Goal: Information Seeking & Learning: Find specific fact

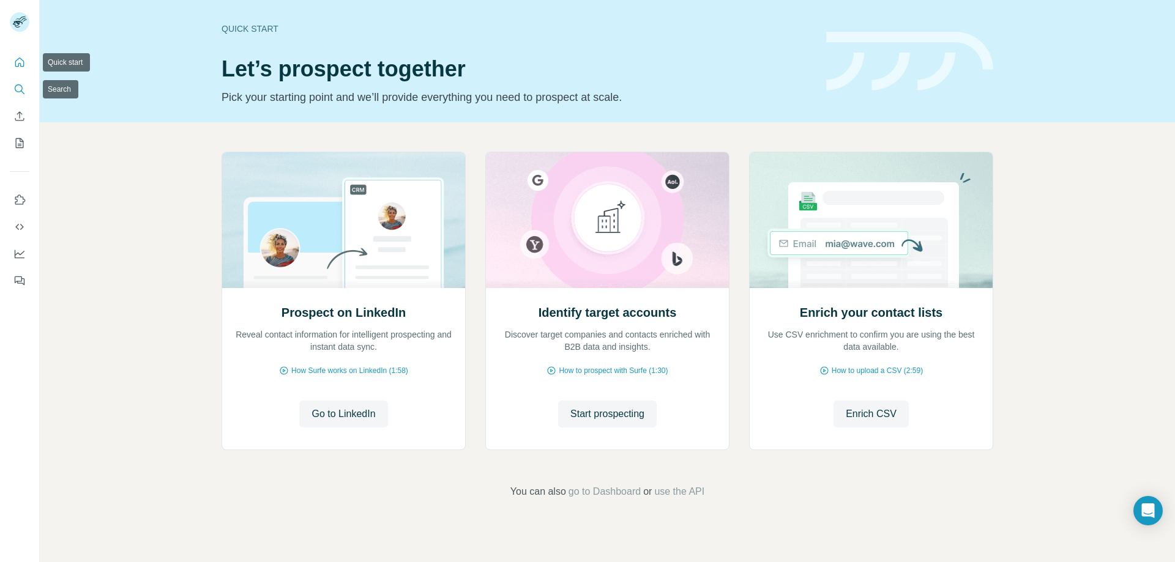
click at [20, 86] on icon "Search" at bounding box center [19, 89] width 12 height 12
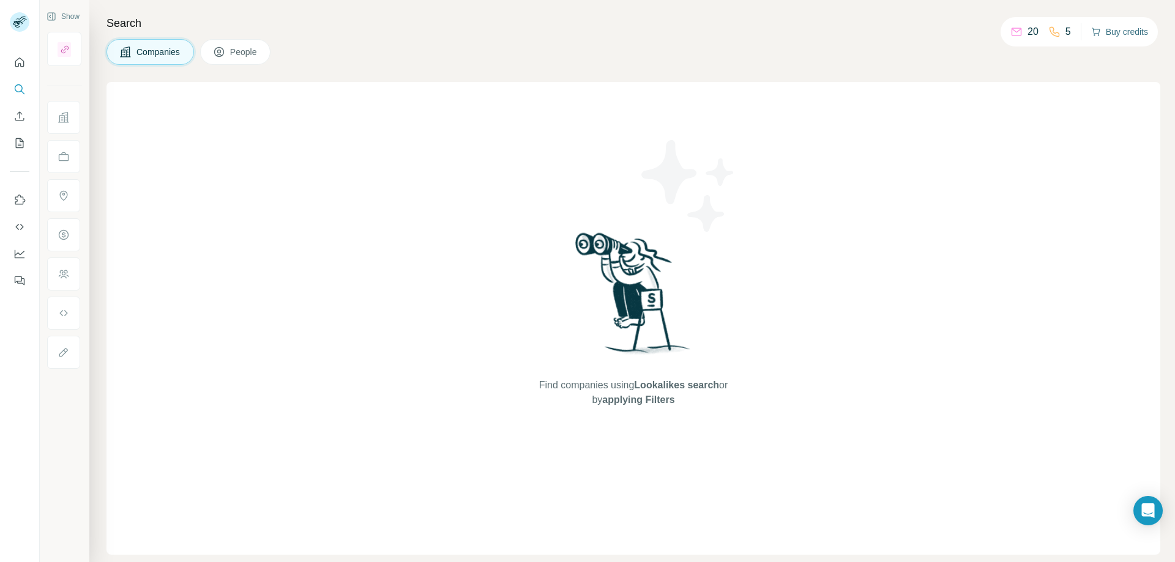
click at [1115, 35] on button "Buy credits" at bounding box center [1119, 31] width 57 height 17
click at [390, 267] on div "Find companies using Lookalikes search or by applying Filters" at bounding box center [633, 318] width 1054 height 473
click at [627, 300] on img at bounding box center [633, 297] width 127 height 136
click at [1148, 515] on icon "Open Intercom Messenger" at bounding box center [1148, 511] width 16 height 16
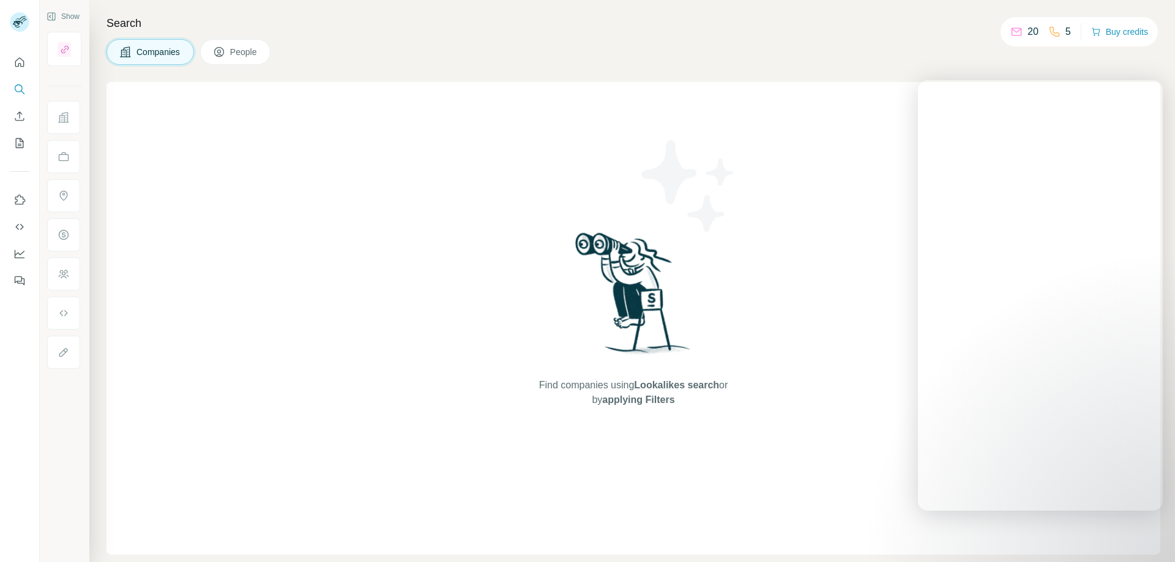
click at [1148, 515] on div "Find companies using Lookalikes search or by applying Filters" at bounding box center [633, 318] width 1054 height 473
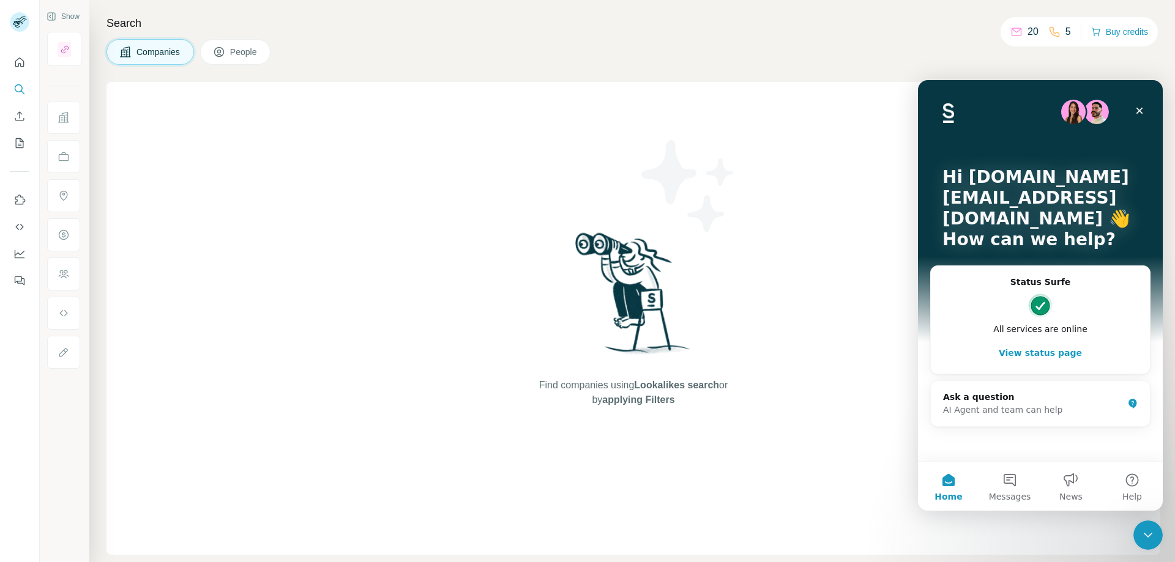
click at [344, 173] on div "Find companies using Lookalikes search or by applying Filters" at bounding box center [633, 318] width 1054 height 473
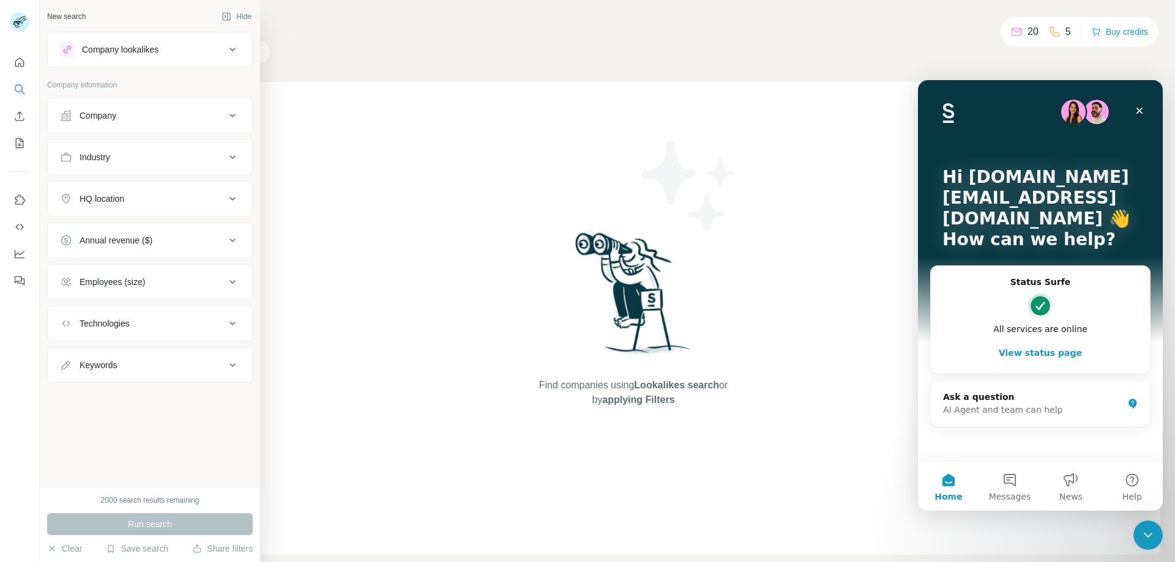
click at [202, 53] on div "Company lookalikes" at bounding box center [142, 49] width 165 height 15
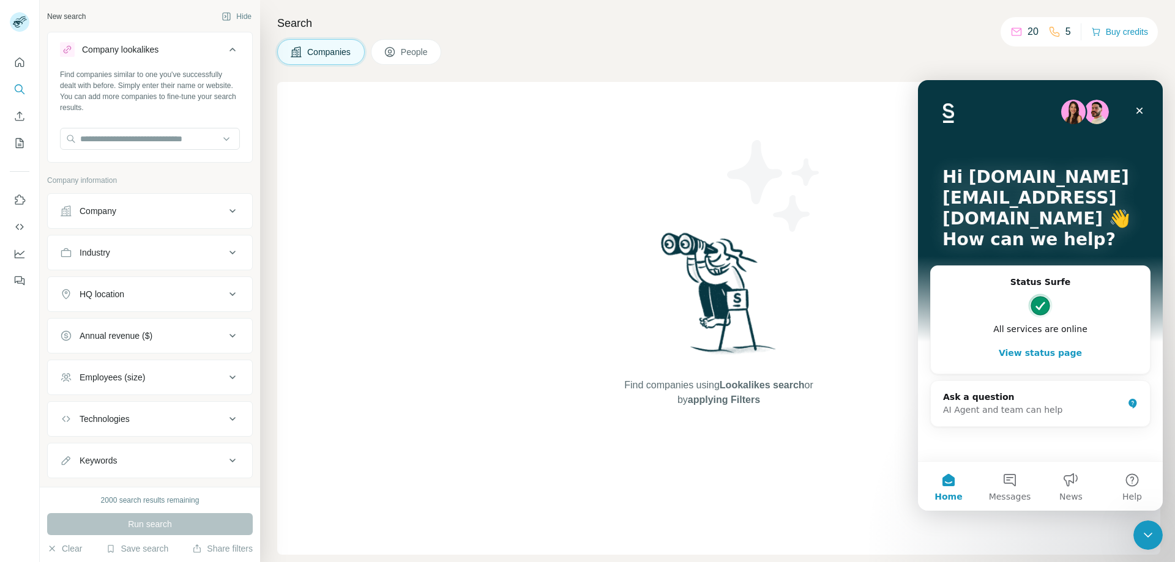
click at [189, 210] on div "Company" at bounding box center [142, 211] width 165 height 12
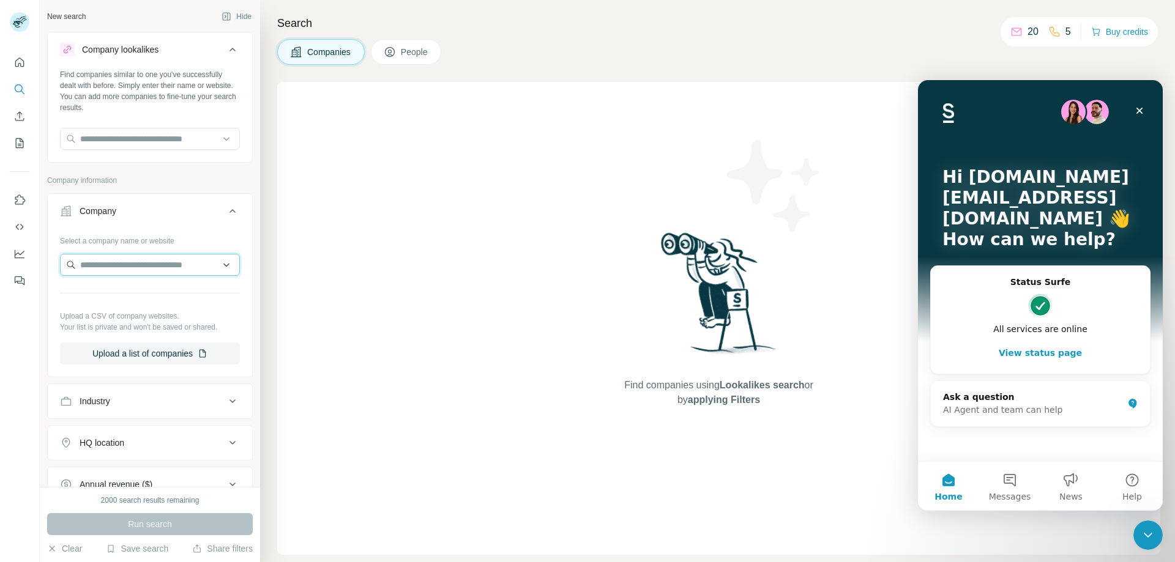
click at [128, 271] on input "text" at bounding box center [150, 265] width 180 height 22
paste input "**********"
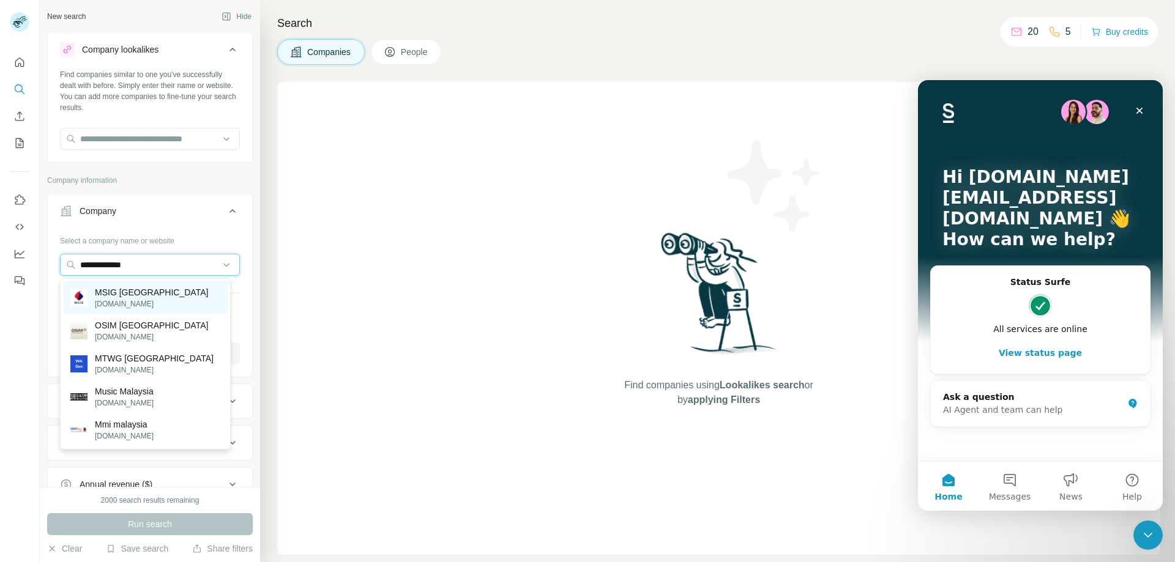
type input "**********"
click at [174, 296] on div "MSIG Malaysia msig.com.my" at bounding box center [145, 297] width 165 height 33
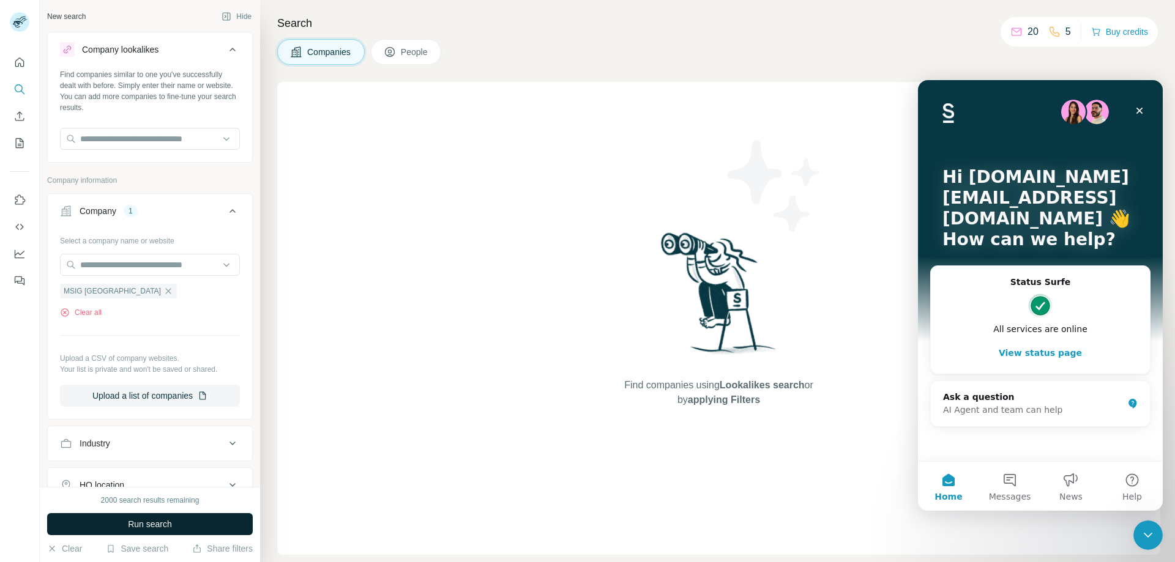
click at [151, 525] on span "Run search" at bounding box center [150, 524] width 44 height 12
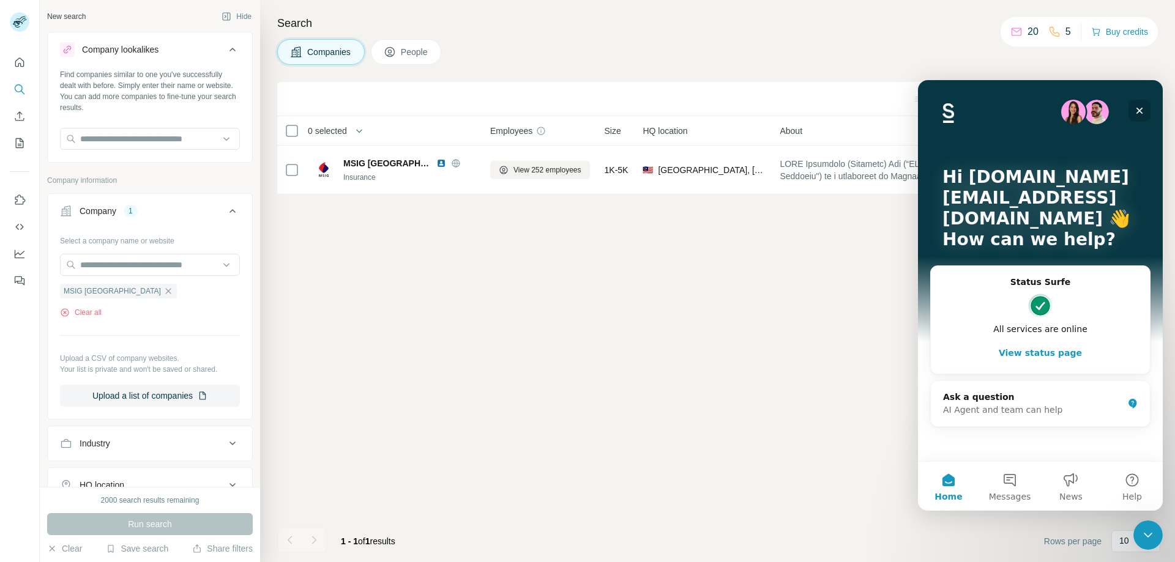
click at [1143, 106] on icon "Close" at bounding box center [1139, 111] width 10 height 10
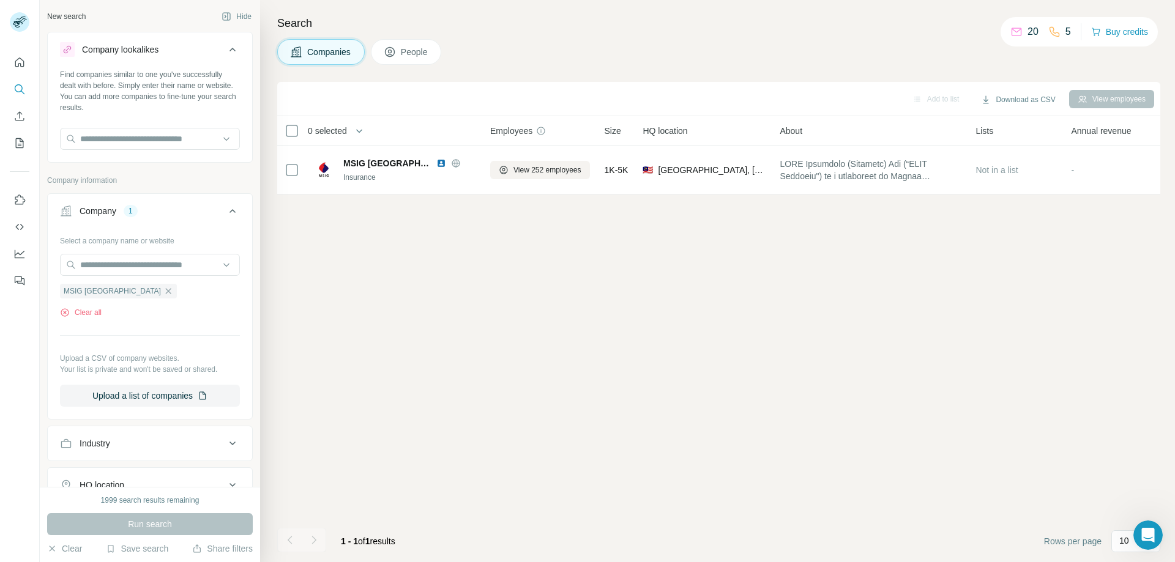
drag, startPoint x: 631, startPoint y: 340, endPoint x: 619, endPoint y: 330, distance: 15.7
click at [630, 340] on div "Add to list Download as CSV View employees 0 selected Companies Employees Size …" at bounding box center [718, 322] width 883 height 480
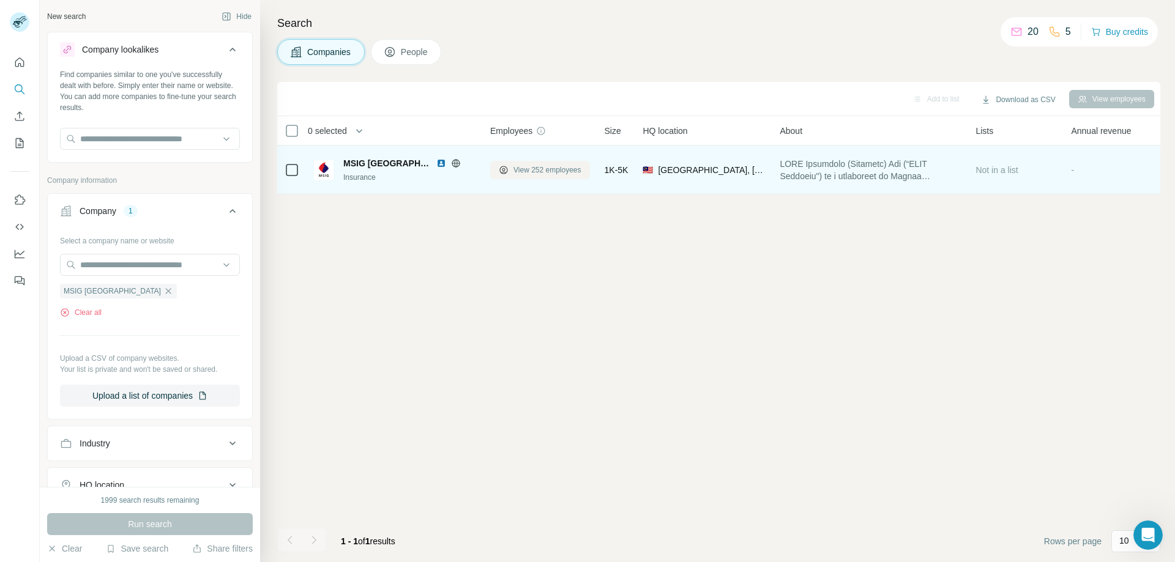
click at [543, 169] on span "View 252 employees" at bounding box center [547, 170] width 68 height 11
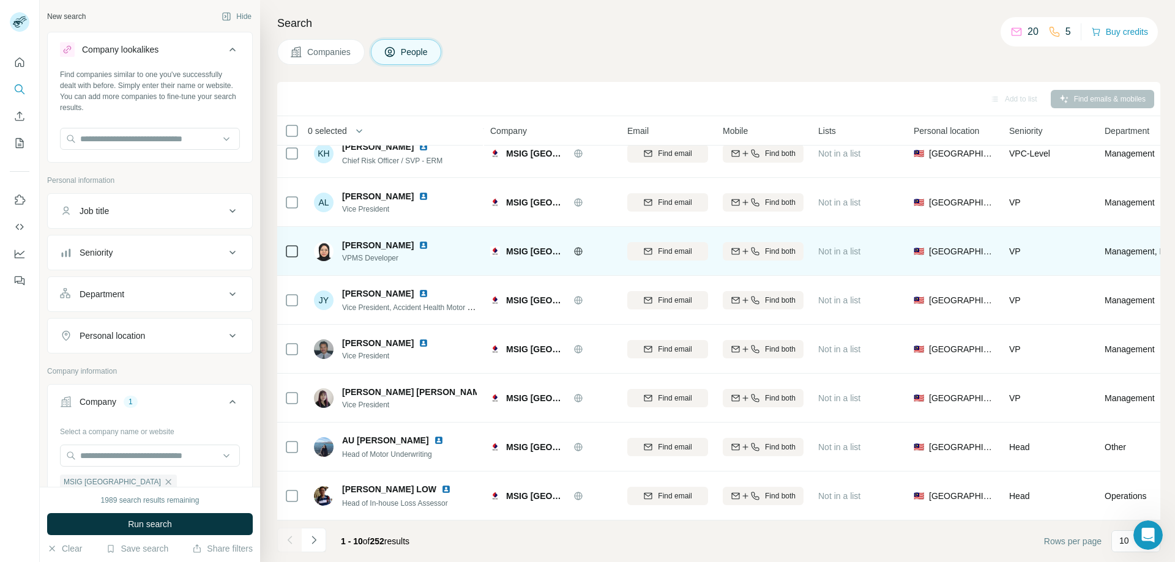
scroll to position [121, 0]
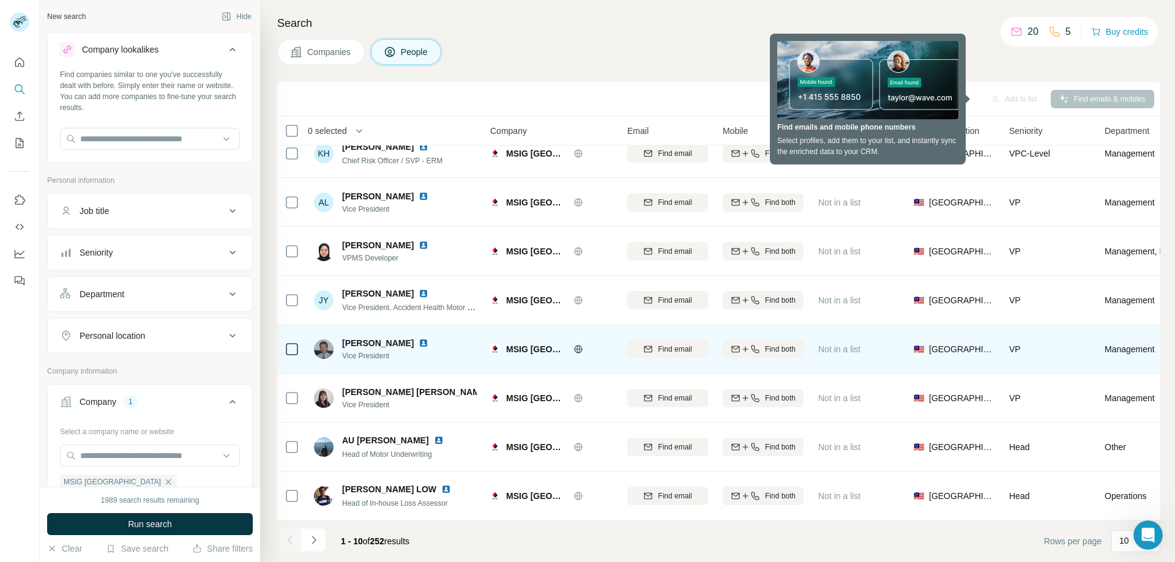
click at [1016, 344] on span "VP" at bounding box center [1015, 349] width 12 height 10
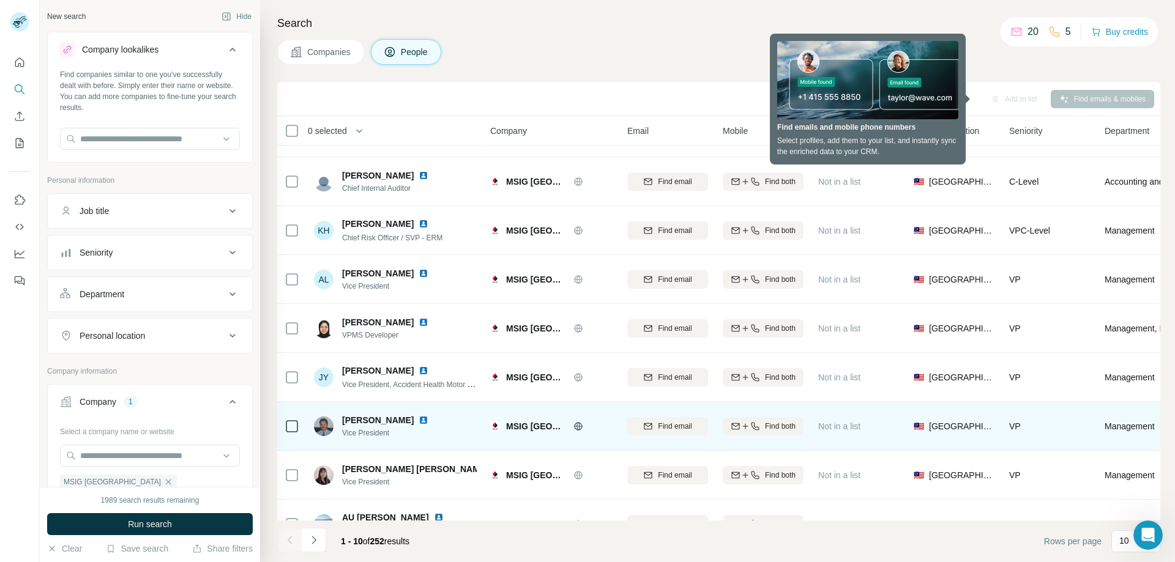
scroll to position [0, 0]
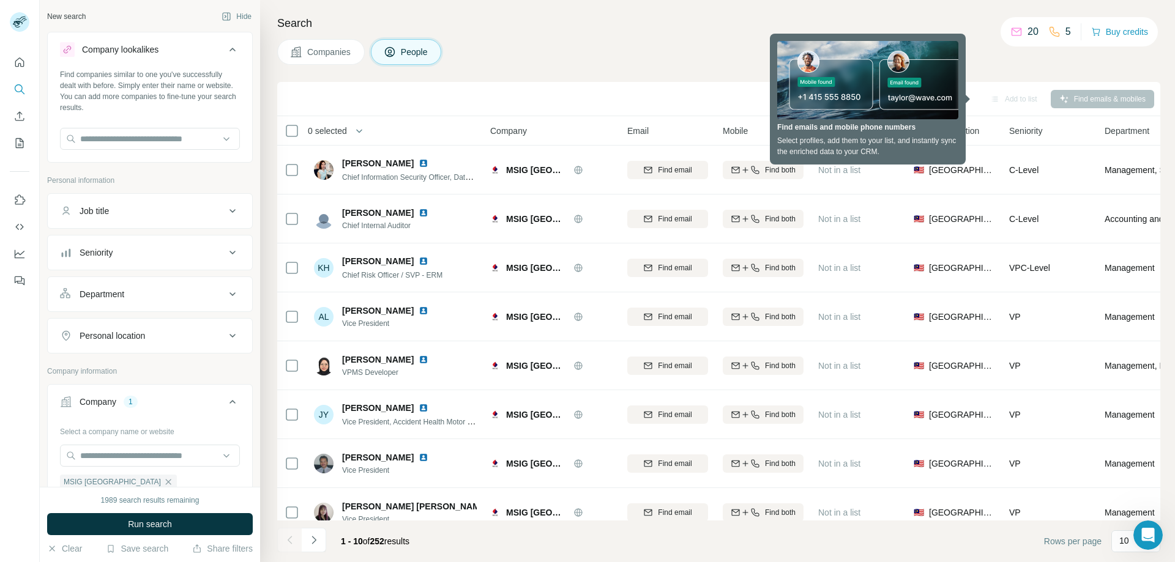
click at [984, 51] on div "Companies People" at bounding box center [718, 52] width 883 height 26
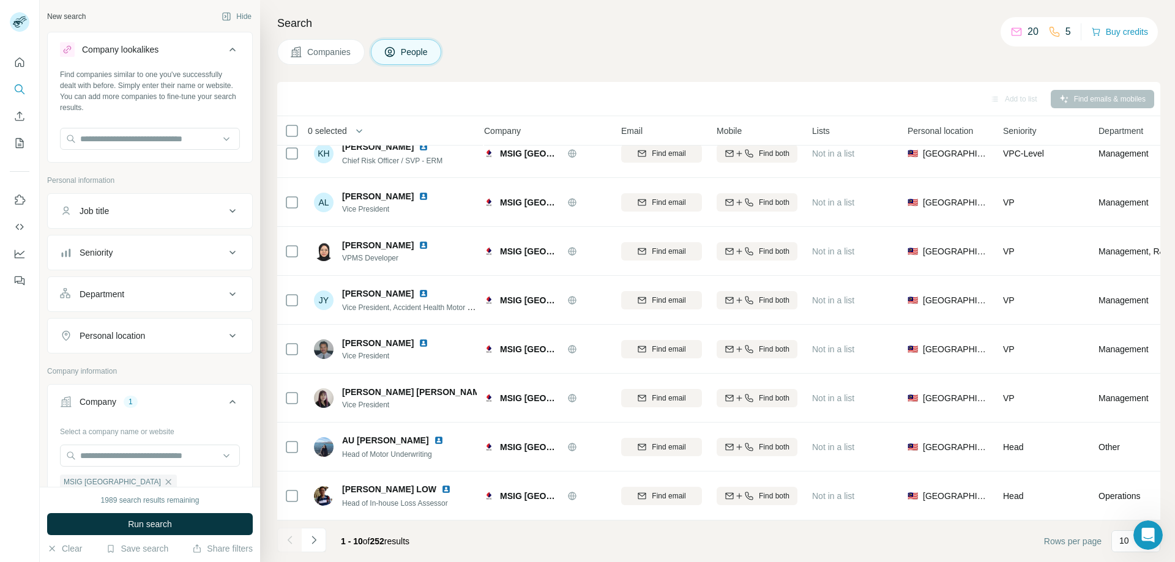
scroll to position [121, 0]
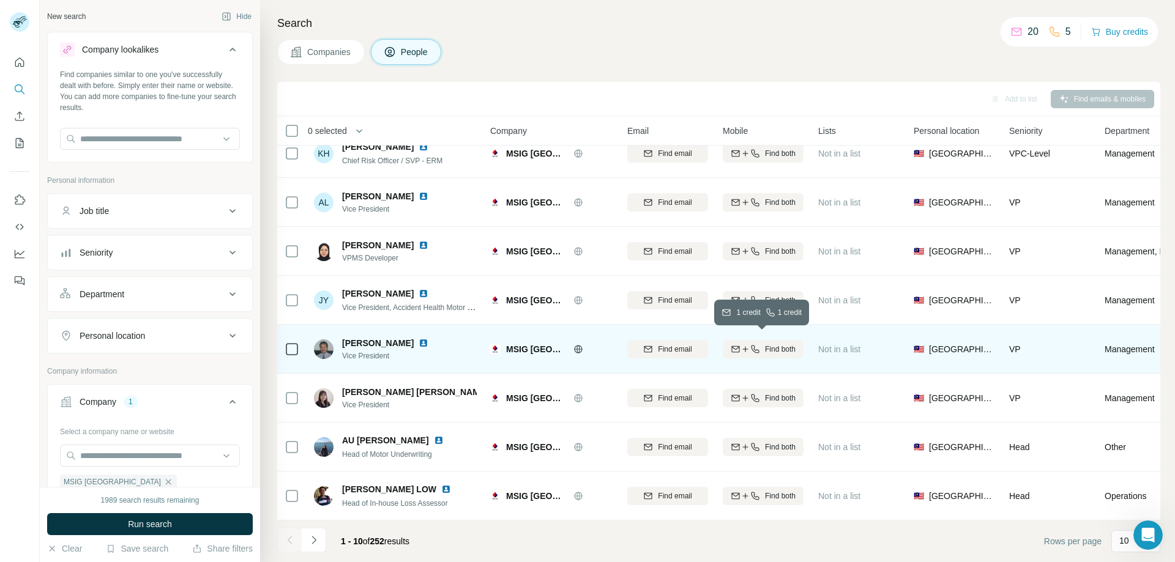
click at [775, 344] on span "Find both" at bounding box center [780, 349] width 31 height 11
click at [833, 344] on icon at bounding box center [828, 348] width 12 height 12
click at [837, 343] on span "1 list" at bounding box center [843, 348] width 15 height 11
click at [663, 343] on div "Finding email" at bounding box center [667, 349] width 81 height 34
click at [673, 340] on div "Email not found" at bounding box center [667, 349] width 81 height 34
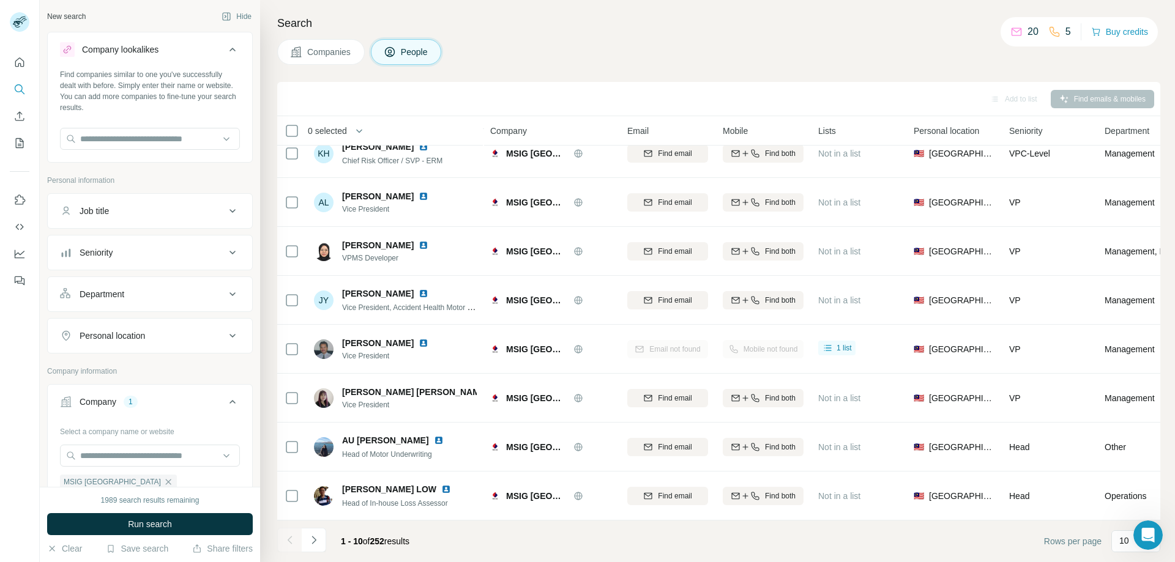
click at [753, 342] on div "Mobile not found" at bounding box center [763, 349] width 81 height 34
click at [829, 342] on icon at bounding box center [828, 348] width 12 height 12
click at [895, 340] on div "1 list" at bounding box center [858, 349] width 81 height 34
click at [977, 337] on div "🇲🇾 Malaysia" at bounding box center [954, 349] width 81 height 34
click at [1058, 345] on div "VP" at bounding box center [1049, 349] width 81 height 34
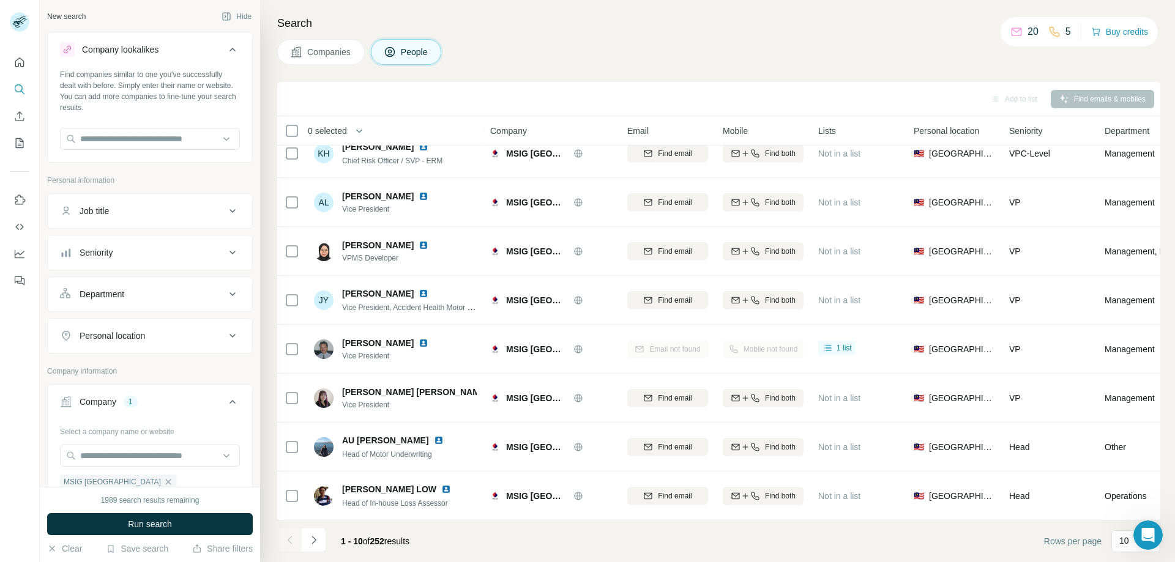
click at [1108, 343] on span "Management" at bounding box center [1129, 349] width 50 height 12
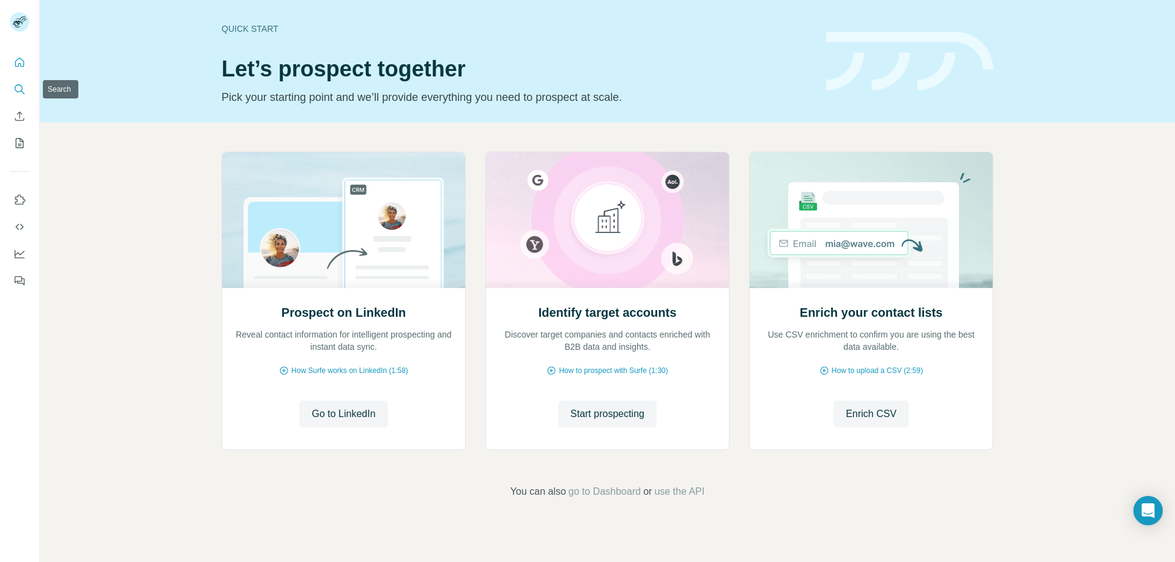
click at [21, 91] on icon "Search" at bounding box center [23, 93] width 4 height 4
